Goal: Information Seeking & Learning: Learn about a topic

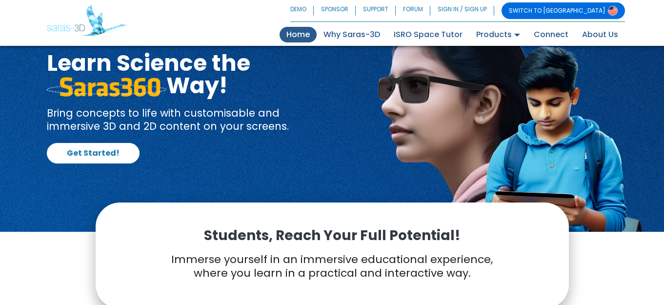
scroll to position [98, 0]
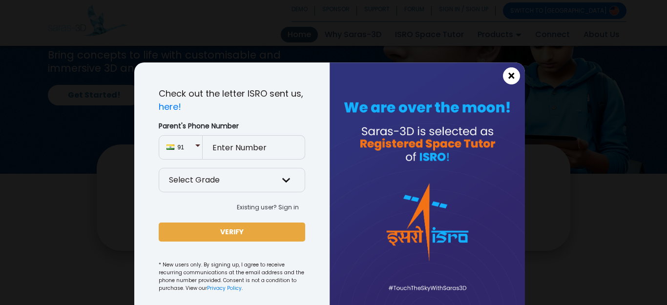
click at [507, 77] on span "×" at bounding box center [511, 76] width 8 height 13
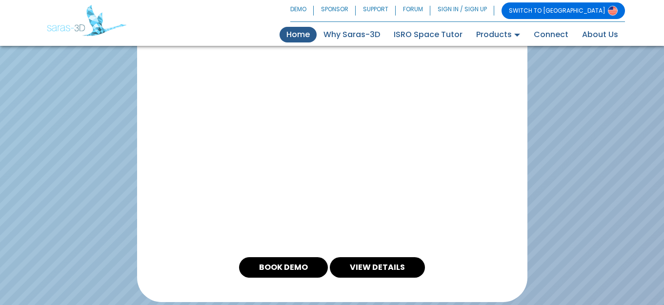
scroll to position [1953, 0]
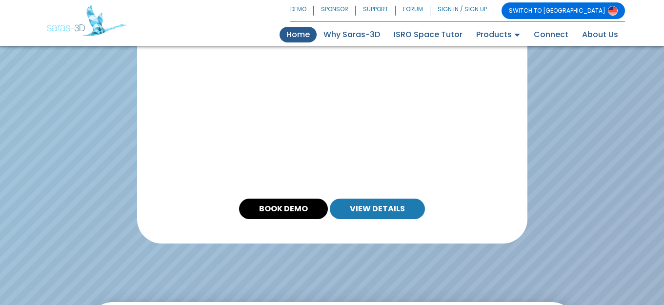
click at [401, 209] on link "VIEW DETAILS" at bounding box center [377, 209] width 95 height 21
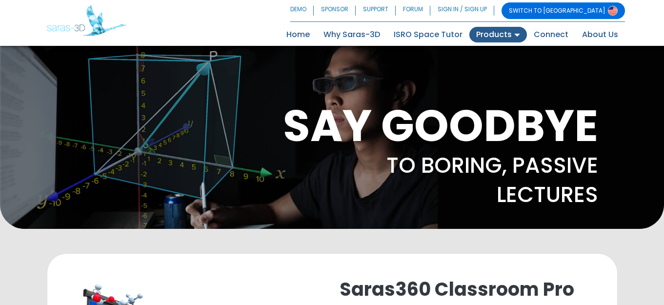
scroll to position [195, 0]
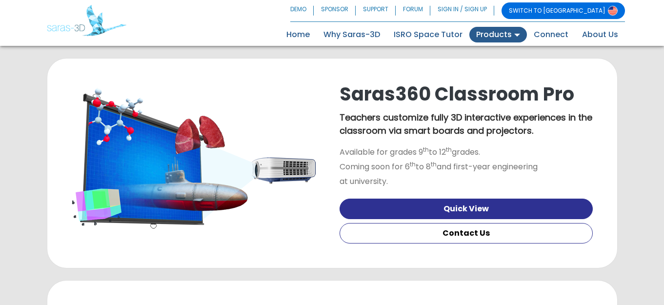
click at [455, 208] on link "Quick View" at bounding box center [466, 209] width 253 height 21
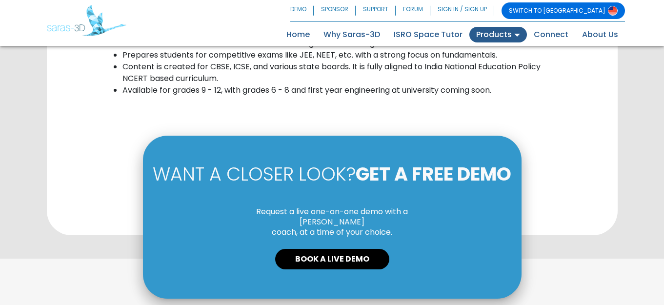
scroll to position [567, 0]
